Goal: Entertainment & Leisure: Consume media (video, audio)

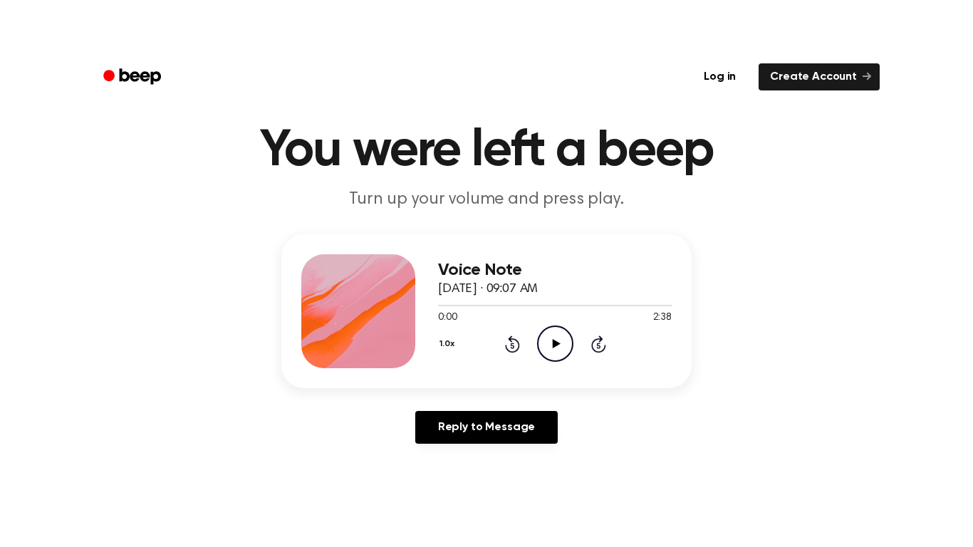
scroll to position [39, 0]
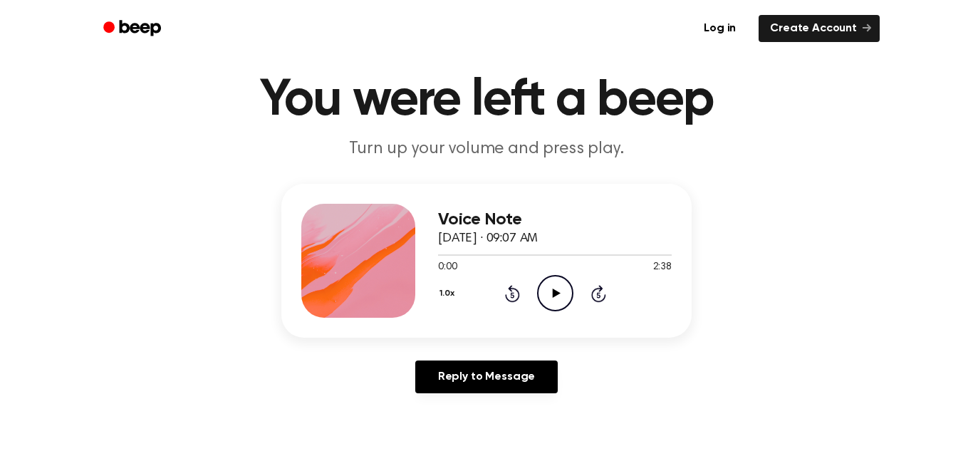
click at [553, 295] on icon at bounding box center [556, 292] width 8 height 9
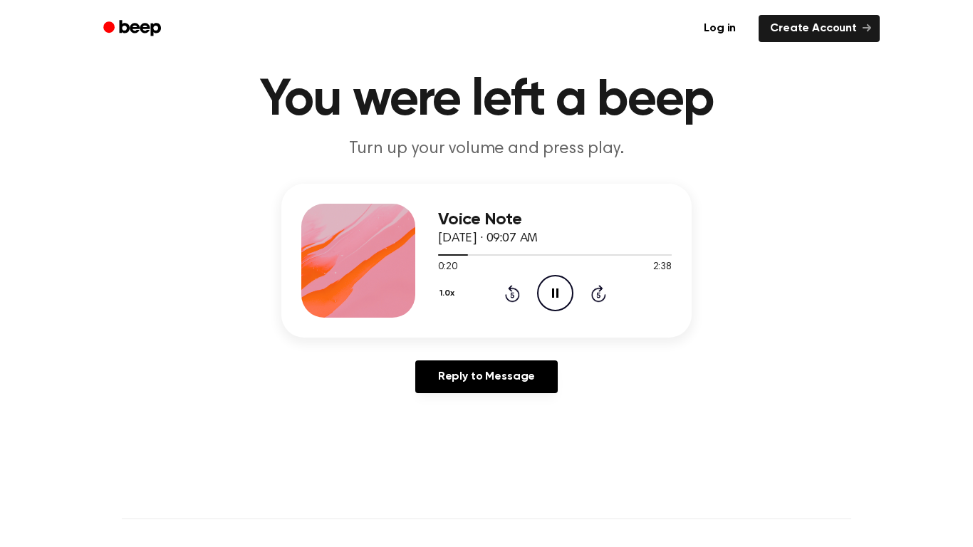
click at [550, 296] on icon "Pause Audio" at bounding box center [555, 293] width 36 height 36
click at [550, 296] on icon "Play Audio" at bounding box center [555, 293] width 36 height 36
click at [551, 293] on icon "Pause Audio" at bounding box center [555, 293] width 36 height 36
click at [551, 293] on icon "Play Audio" at bounding box center [555, 293] width 36 height 36
click at [509, 296] on icon "Rewind 5 seconds" at bounding box center [512, 293] width 16 height 19
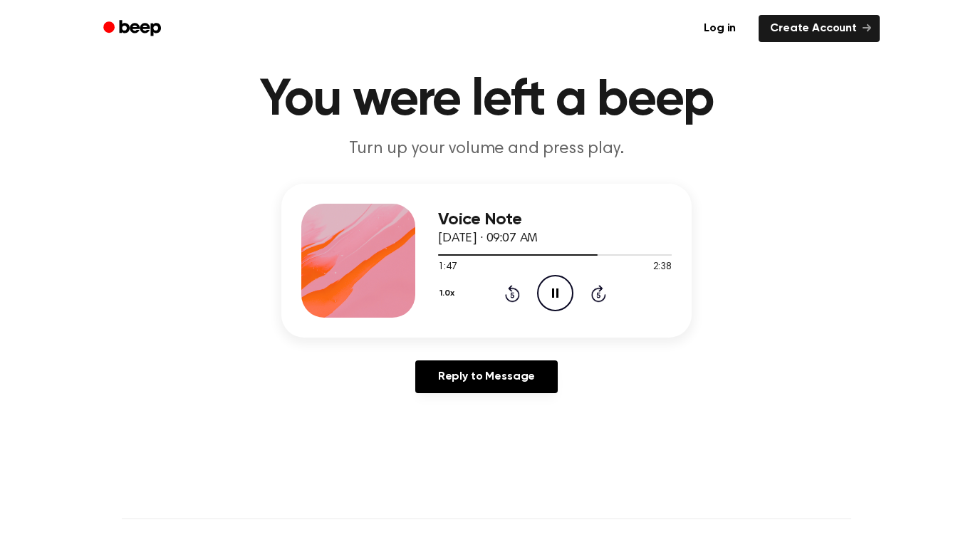
click at [509, 296] on icon "Rewind 5 seconds" at bounding box center [512, 293] width 16 height 19
click at [541, 295] on icon "Pause Audio" at bounding box center [555, 293] width 36 height 36
click at [541, 295] on icon "Play Audio" at bounding box center [555, 293] width 36 height 36
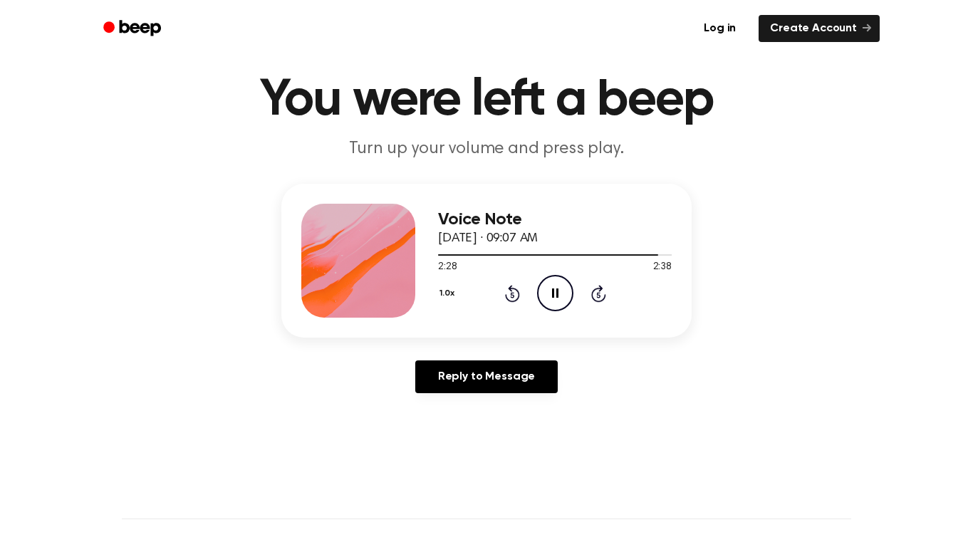
click at [514, 286] on icon "Rewind 5 seconds" at bounding box center [512, 293] width 16 height 19
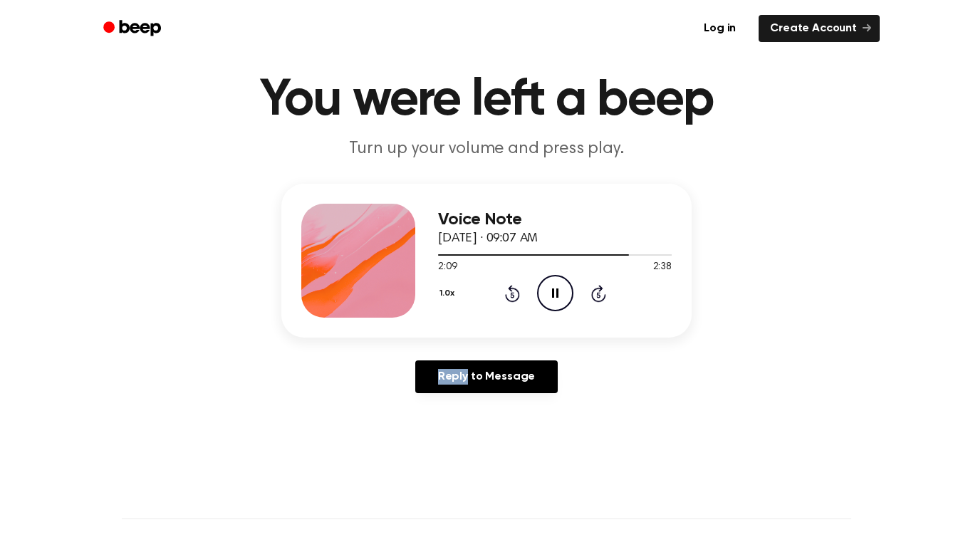
click at [514, 286] on icon "Rewind 5 seconds" at bounding box center [512, 293] width 16 height 19
click at [514, 287] on icon "Rewind 5 seconds" at bounding box center [512, 293] width 16 height 19
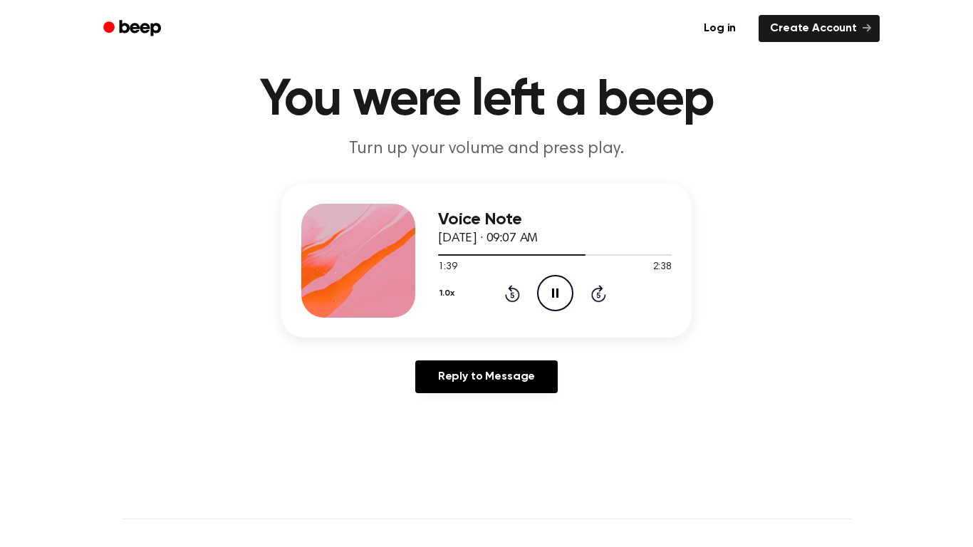
click at [514, 287] on icon "Rewind 5 seconds" at bounding box center [512, 293] width 16 height 19
click at [603, 291] on icon "Skip 5 seconds" at bounding box center [599, 293] width 16 height 19
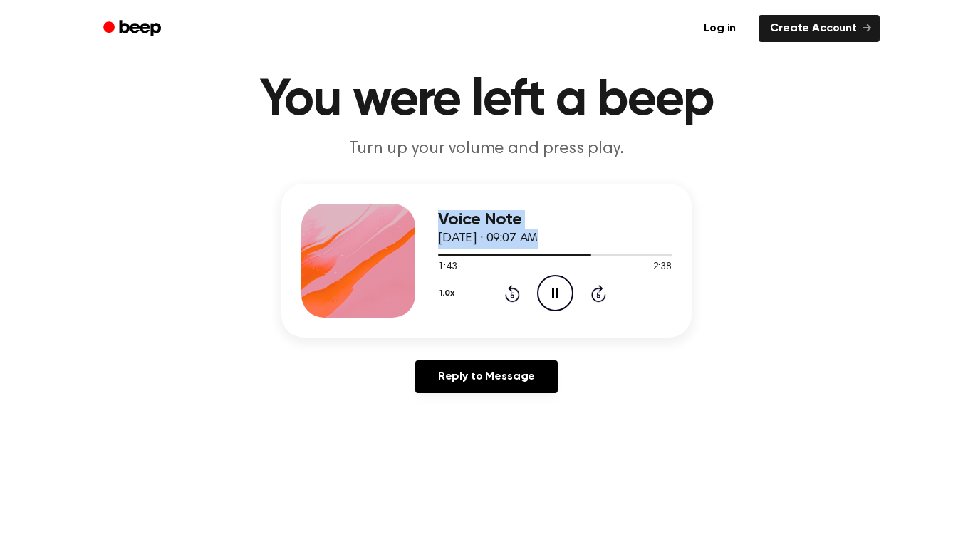
drag, startPoint x: 488, startPoint y: 254, endPoint x: 420, endPoint y: 249, distance: 68.6
click at [420, 249] on div "Voice Note [DATE] · 09:07 AM 1:43 2:38 Your browser does not support the [objec…" at bounding box center [486, 261] width 410 height 154
click at [464, 314] on div "Voice Note [DATE] · 09:07 AM 1:44 2:38 Your browser does not support the [objec…" at bounding box center [555, 261] width 234 height 114
drag, startPoint x: 588, startPoint y: 256, endPoint x: 514, endPoint y: 239, distance: 76.9
click at [514, 239] on div "Voice Note [DATE] · 09:07 AM 1:46 2:38 Your browser does not support the [objec…" at bounding box center [555, 261] width 234 height 114
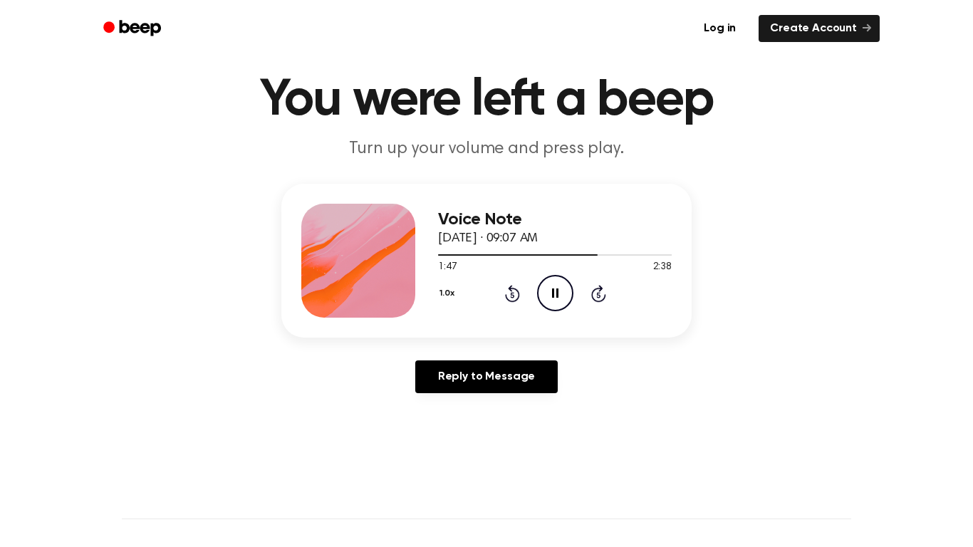
click at [616, 264] on div "1:47 2:38" at bounding box center [555, 267] width 234 height 15
drag, startPoint x: 596, startPoint y: 256, endPoint x: 574, endPoint y: 254, distance: 21.5
click at [574, 254] on div at bounding box center [555, 254] width 234 height 11
click at [541, 253] on div at bounding box center [555, 254] width 234 height 11
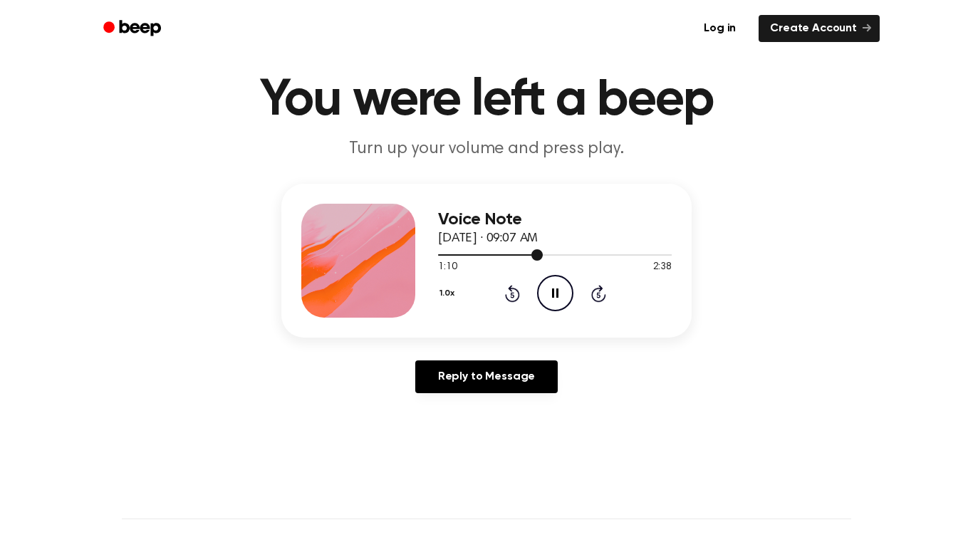
click at [455, 256] on div at bounding box center [555, 254] width 234 height 11
click at [440, 252] on div at bounding box center [555, 254] width 234 height 11
click at [604, 293] on icon "Skip 5 seconds" at bounding box center [599, 293] width 16 height 19
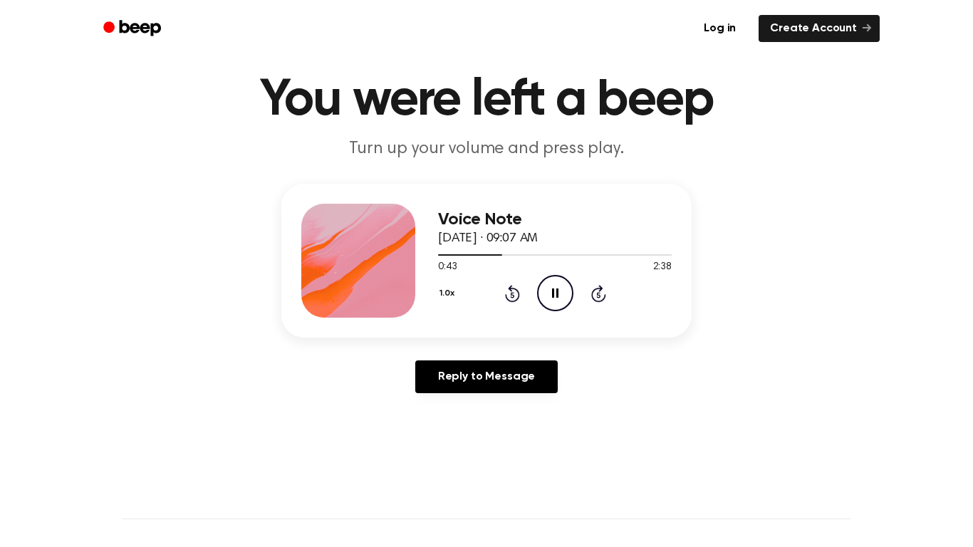
click at [604, 293] on icon "Skip 5 seconds" at bounding box center [599, 293] width 16 height 19
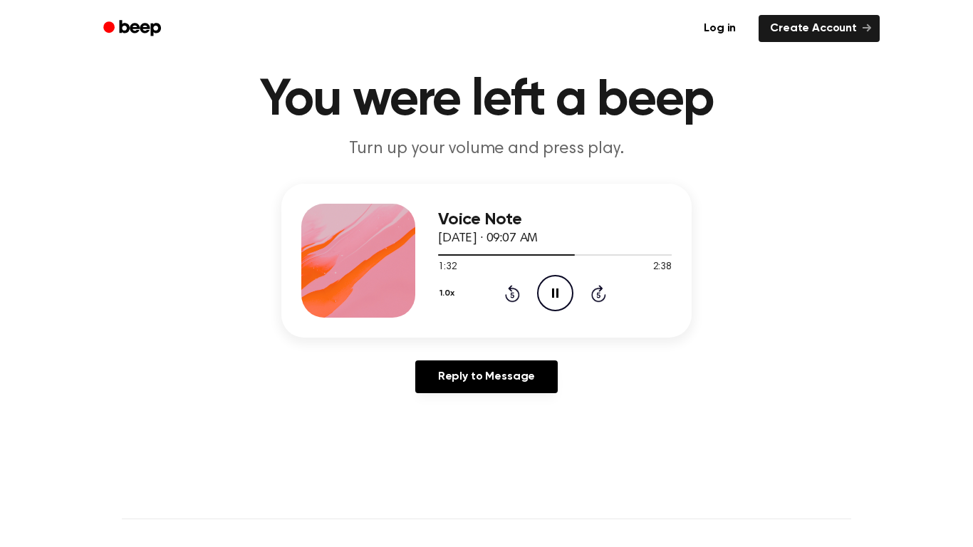
click at [604, 293] on icon "Skip 5 seconds" at bounding box center [599, 293] width 16 height 19
